Goal: Information Seeking & Learning: Compare options

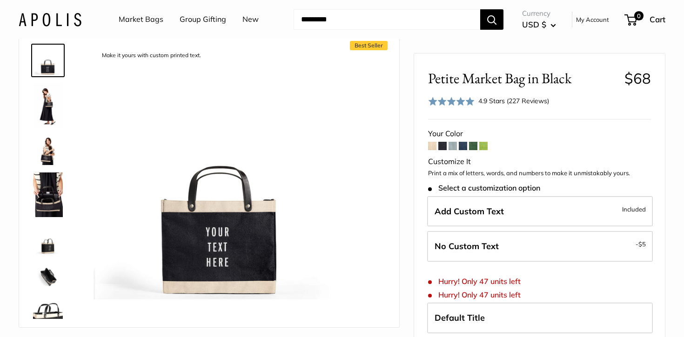
click at [437, 148] on form "Your Color Customize It Print a mix of letters, words, and numbers to make it u…" at bounding box center [539, 298] width 223 height 343
click at [433, 148] on span at bounding box center [432, 146] width 8 height 8
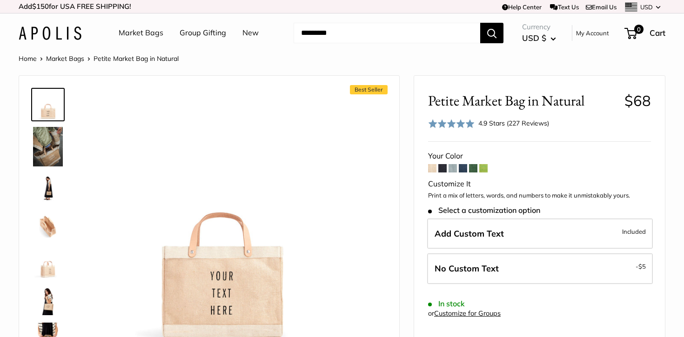
click at [472, 169] on span at bounding box center [473, 168] width 8 height 8
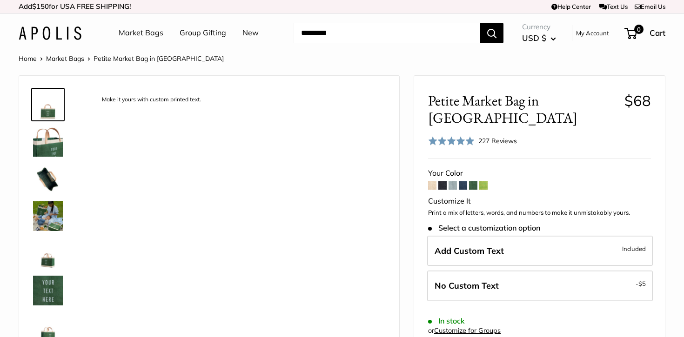
click at [480, 182] on span at bounding box center [483, 186] width 8 height 8
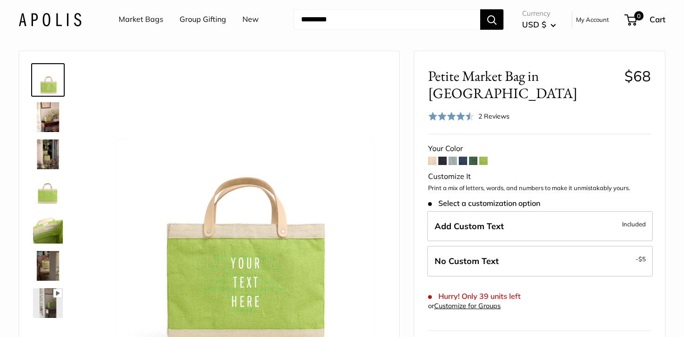
scroll to position [29, 0]
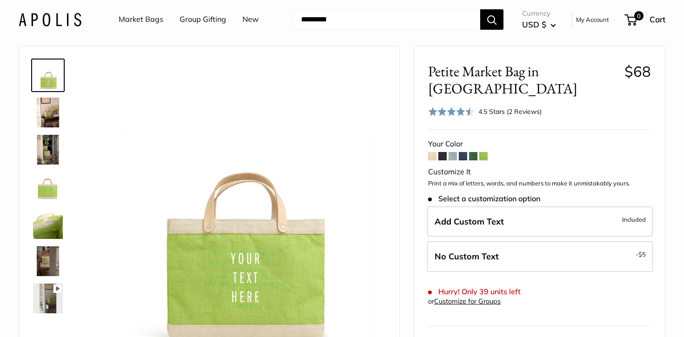
click at [443, 165] on div "Customize It" at bounding box center [539, 172] width 223 height 14
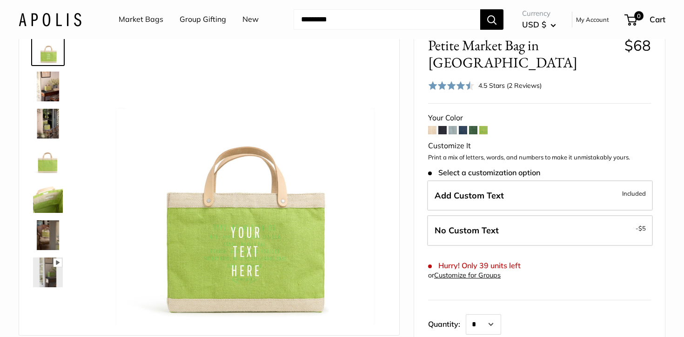
scroll to position [57, 0]
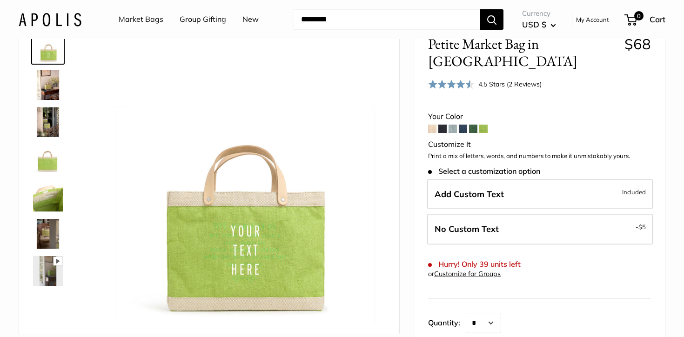
click at [447, 114] on form "Your Color Customize It Print a mix of letters, words, and numbers to make it u…" at bounding box center [539, 252] width 223 height 285
click at [444, 125] on span at bounding box center [442, 129] width 8 height 8
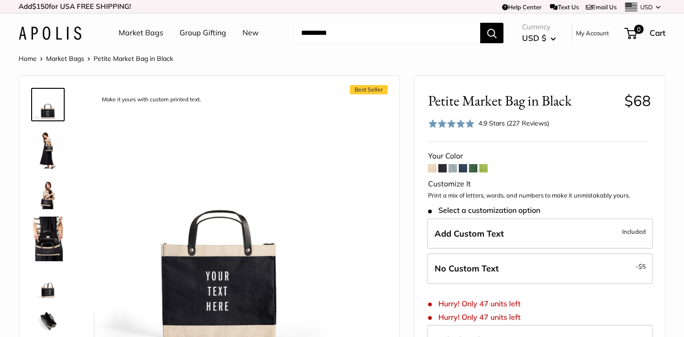
click at [361, 36] on input "Search..." at bounding box center [387, 33] width 187 height 20
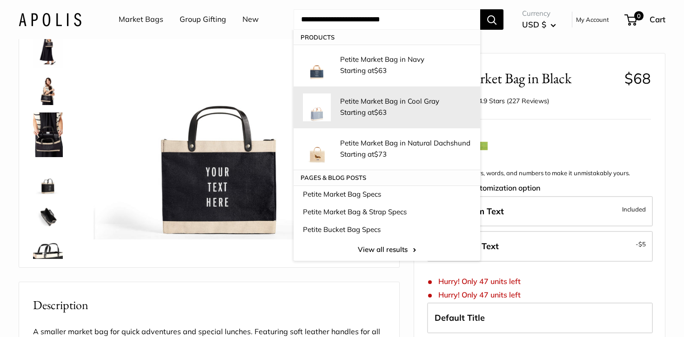
scroll to position [107, 0]
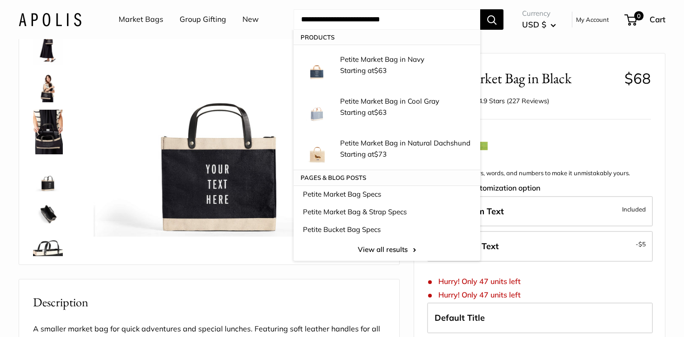
drag, startPoint x: 361, startPoint y: 22, endPoint x: 346, endPoint y: 21, distance: 14.5
click at [346, 21] on input "**********" at bounding box center [387, 19] width 187 height 20
drag, startPoint x: 323, startPoint y: 23, endPoint x: 294, endPoint y: 20, distance: 29.0
click at [294, 20] on input "**********" at bounding box center [387, 19] width 187 height 20
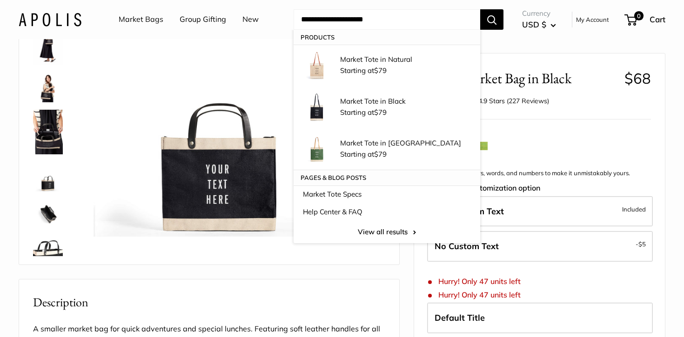
type input "**********"
click at [489, 21] on button "Search" at bounding box center [491, 19] width 23 height 20
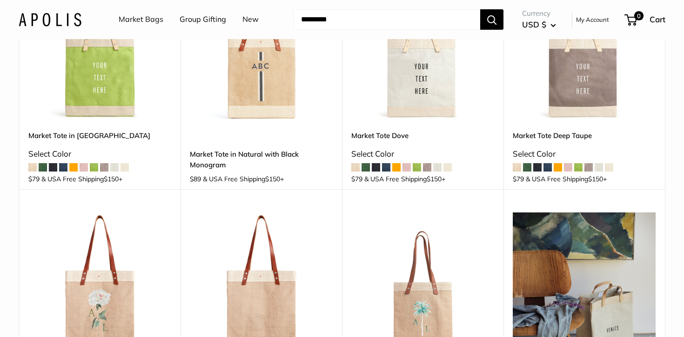
scroll to position [643, 0]
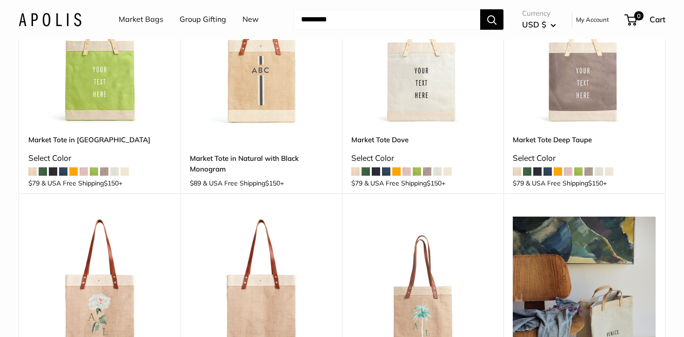
click at [528, 172] on span at bounding box center [527, 172] width 8 height 8
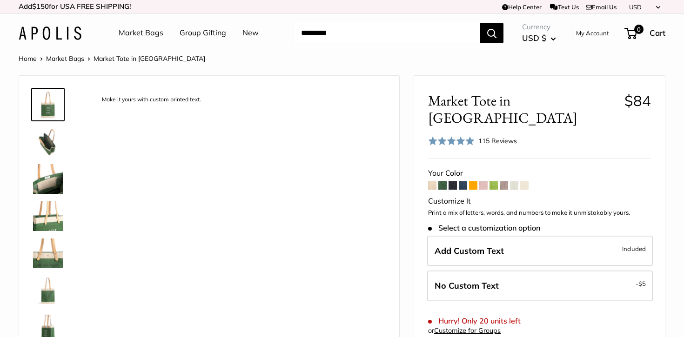
click at [473, 182] on span at bounding box center [473, 186] width 8 height 8
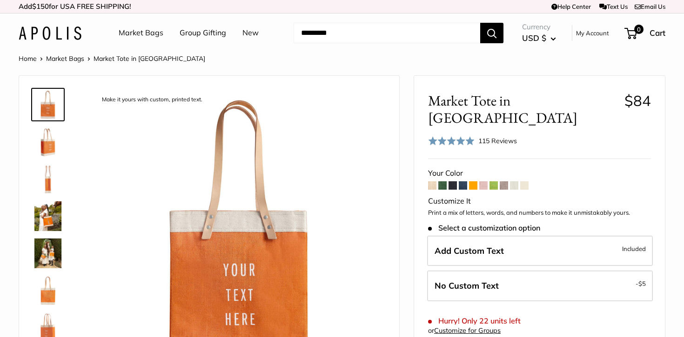
click at [511, 182] on span at bounding box center [514, 186] width 8 height 8
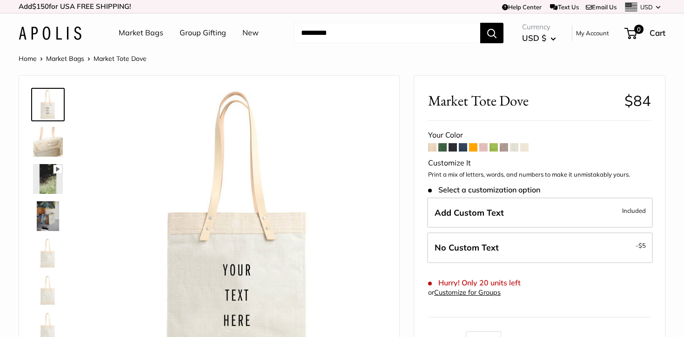
click at [473, 148] on span at bounding box center [473, 147] width 8 height 8
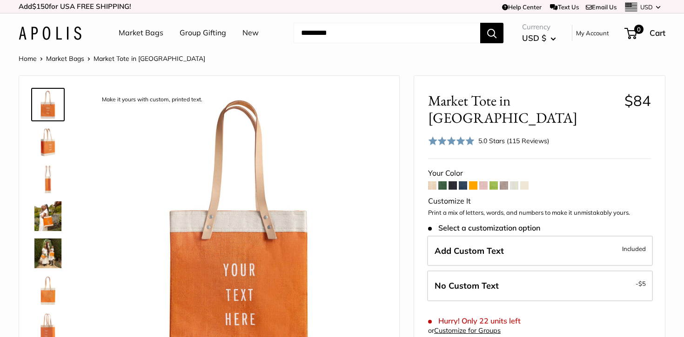
click at [507, 182] on span at bounding box center [504, 186] width 8 height 8
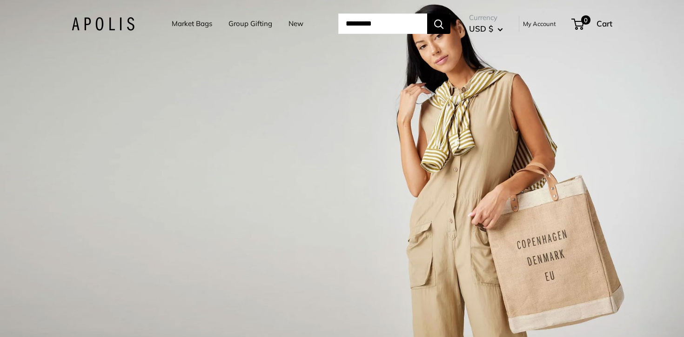
click at [181, 27] on link "Market Bags" at bounding box center [192, 23] width 40 height 13
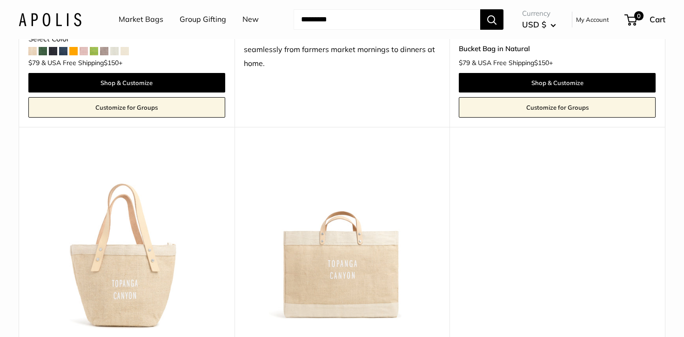
scroll to position [725, 0]
